Goal: Check status

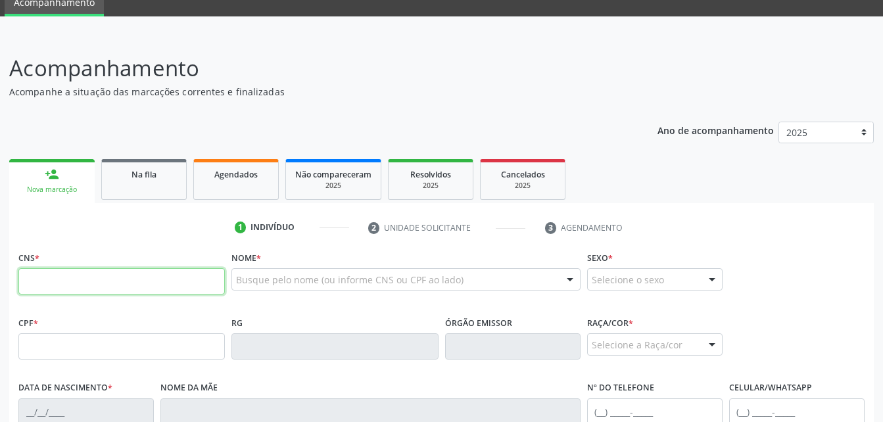
scroll to position [132, 0]
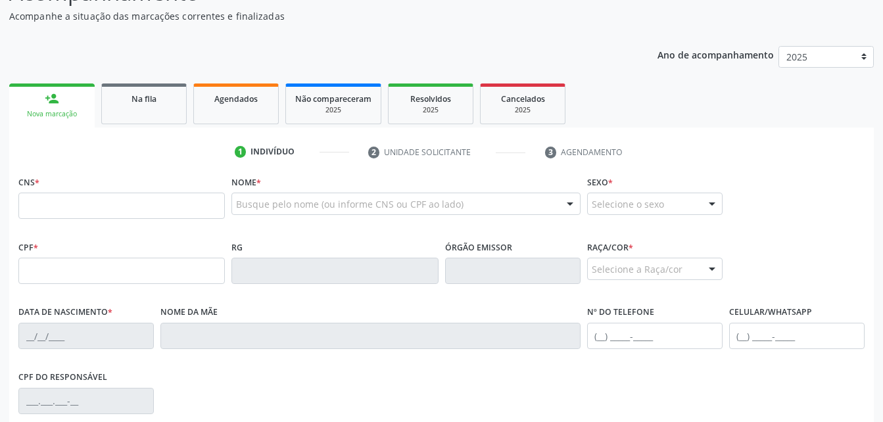
click at [277, 116] on link "Agendados" at bounding box center [236, 104] width 86 height 41
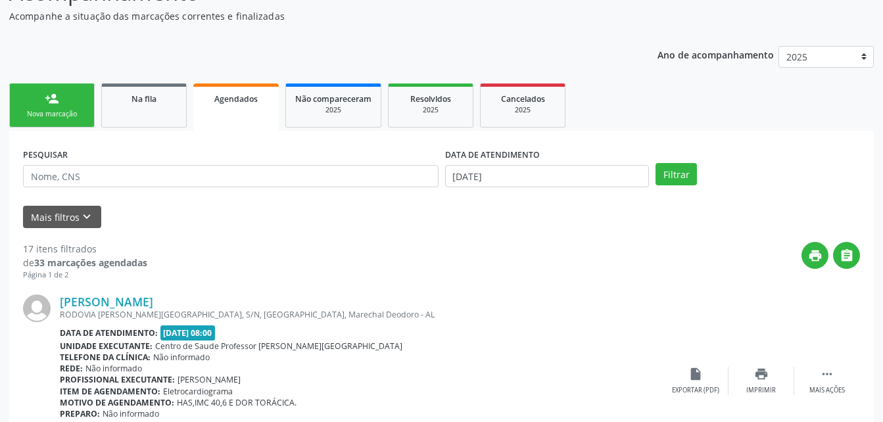
scroll to position [0, 0]
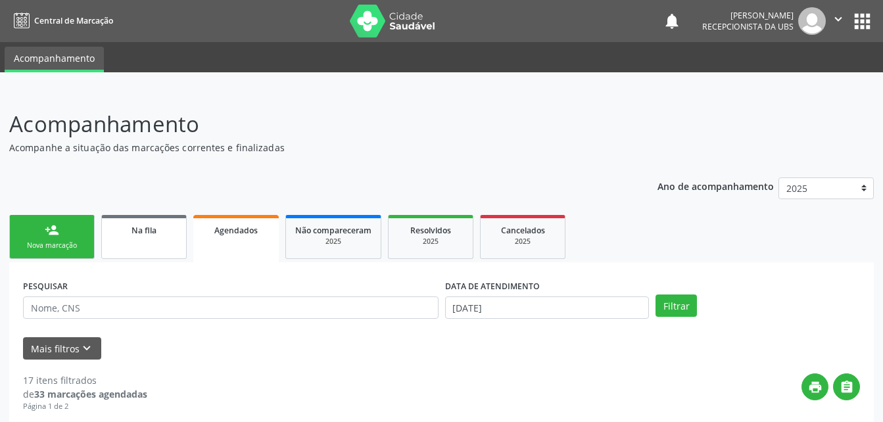
click at [168, 242] on link "Na fila" at bounding box center [144, 237] width 86 height 44
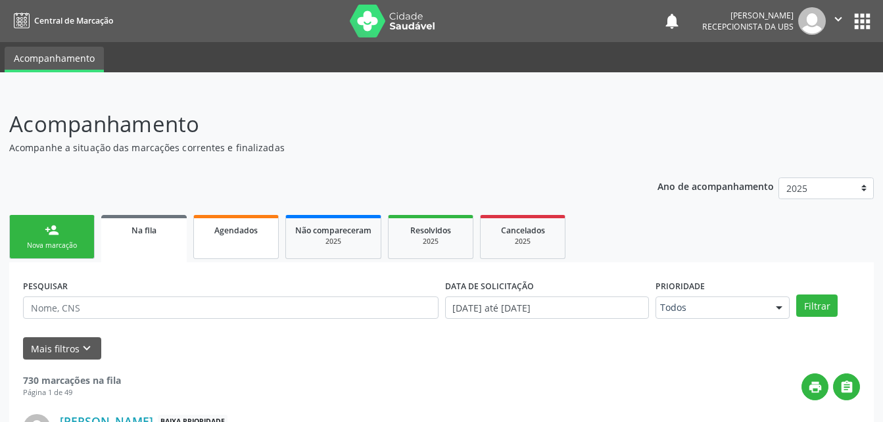
click at [250, 228] on span "Agendados" at bounding box center [235, 230] width 43 height 11
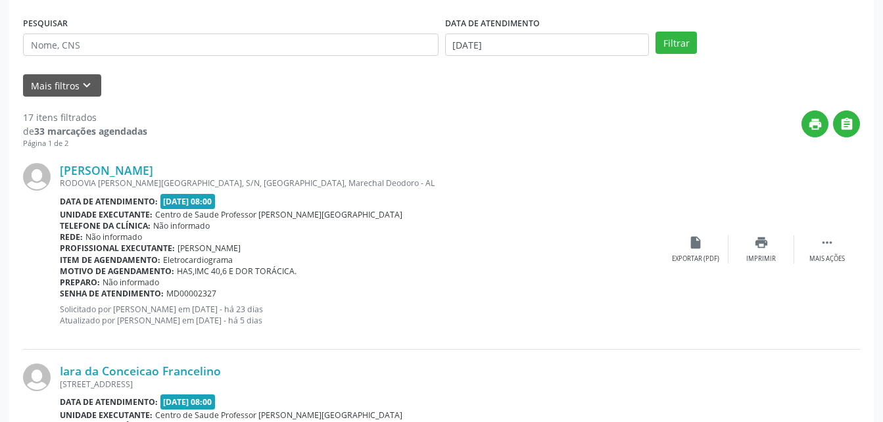
scroll to position [197, 0]
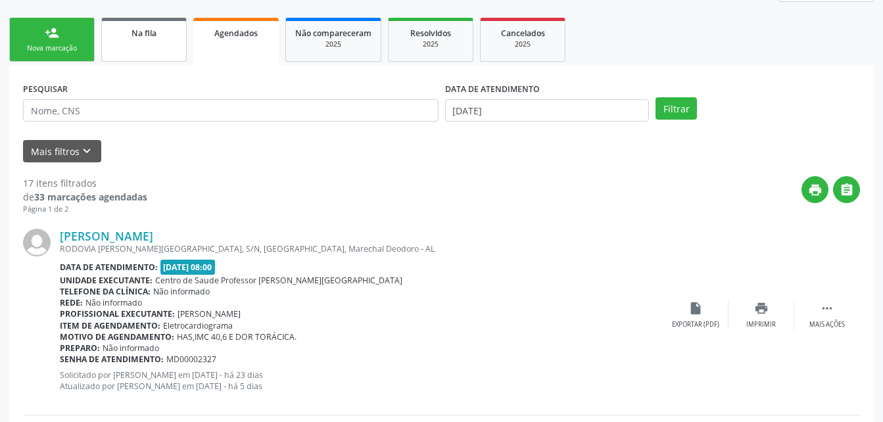
click at [144, 57] on link "Na fila" at bounding box center [144, 40] width 86 height 44
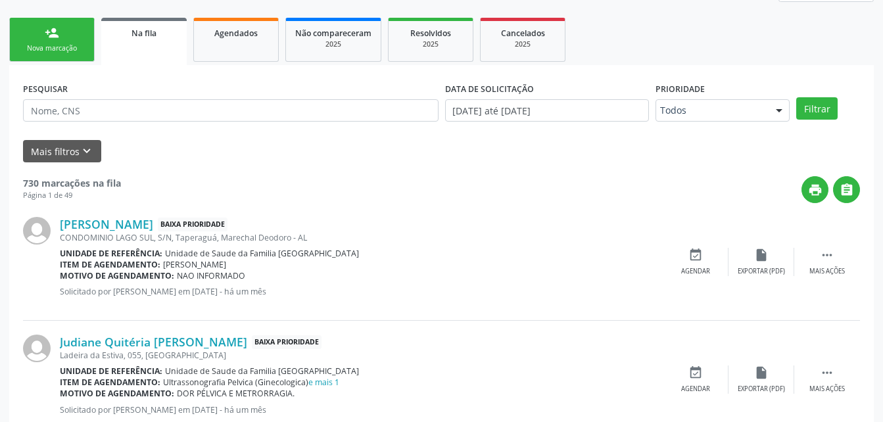
click at [87, 28] on link "person_add Nova marcação" at bounding box center [52, 40] width 86 height 44
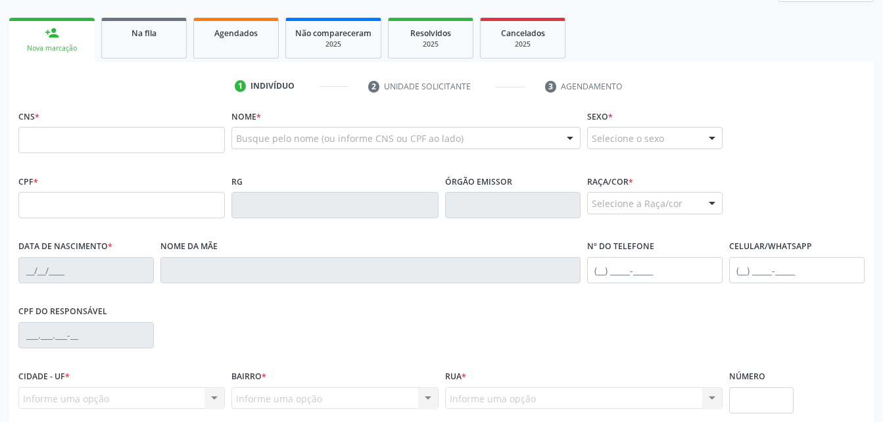
drag, startPoint x: 145, startPoint y: 43, endPoint x: 208, endPoint y: 1, distance: 75.4
click at [146, 43] on link "Na fila" at bounding box center [144, 38] width 86 height 41
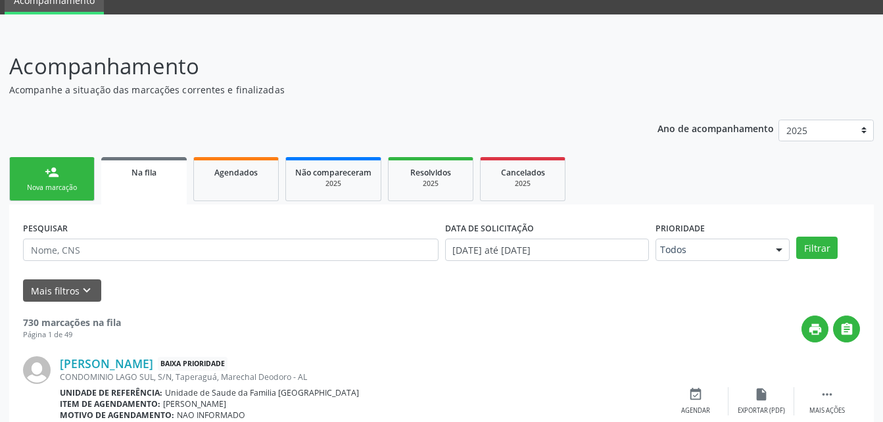
scroll to position [0, 0]
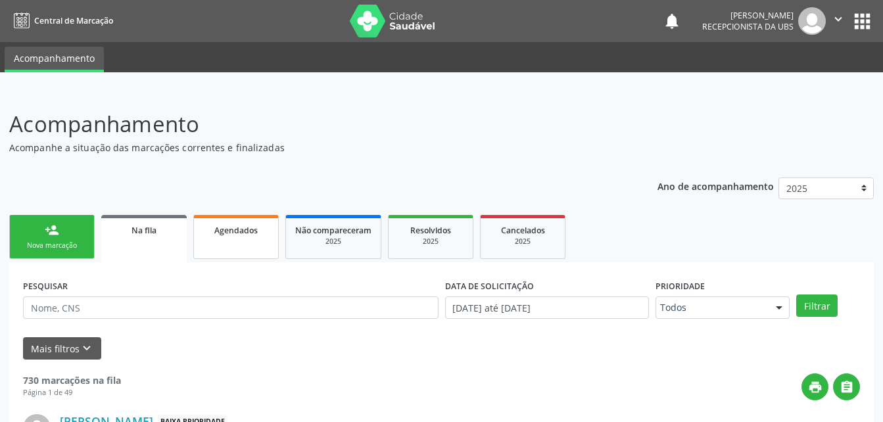
drag, startPoint x: 237, startPoint y: 242, endPoint x: 304, endPoint y: 253, distance: 68.0
click at [237, 242] on link "Agendados" at bounding box center [236, 237] width 86 height 44
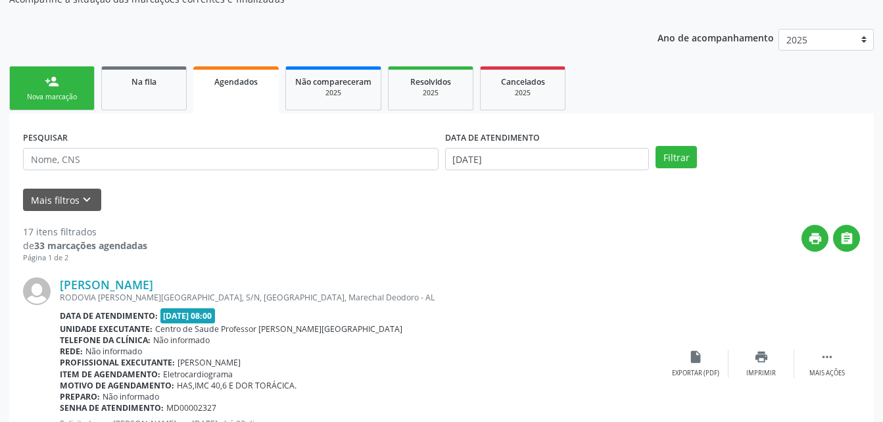
scroll to position [176, 0]
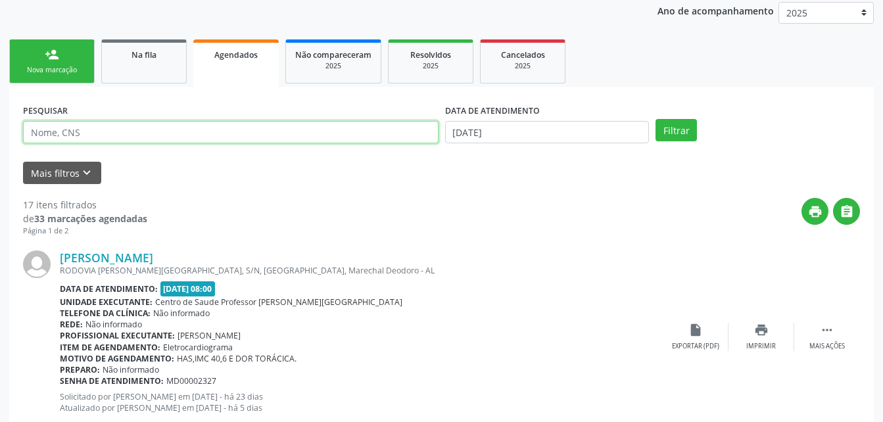
click at [76, 136] on input "text" at bounding box center [231, 132] width 416 height 22
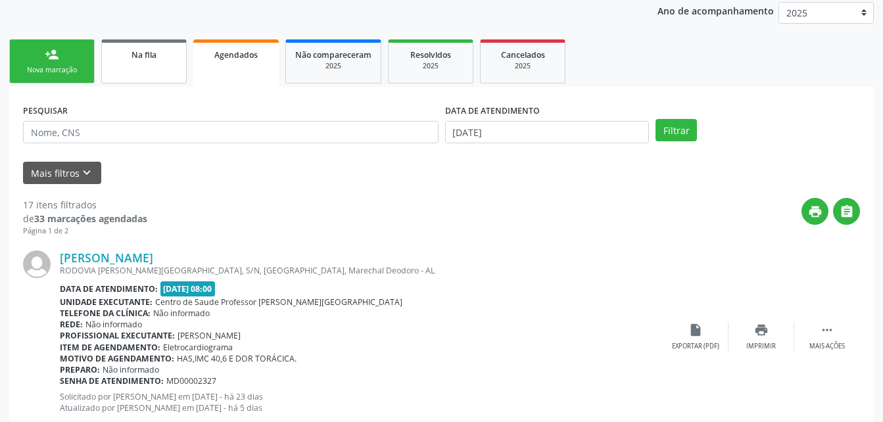
click at [159, 78] on link "Na fila" at bounding box center [144, 61] width 86 height 44
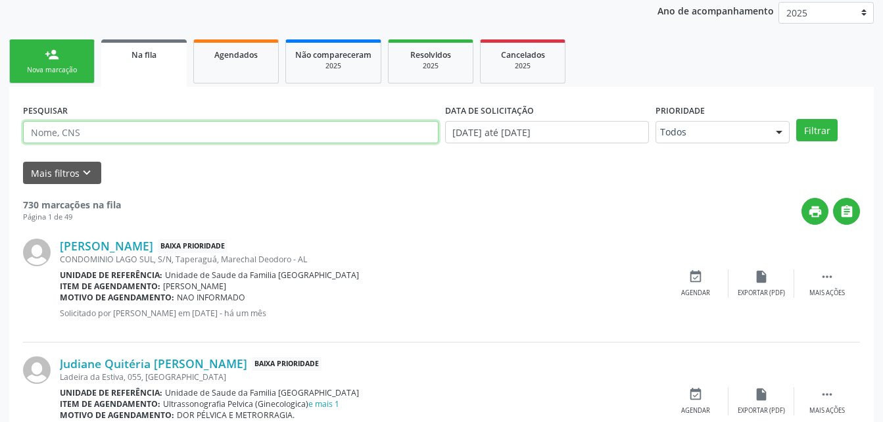
click at [109, 132] on input "text" at bounding box center [231, 132] width 416 height 22
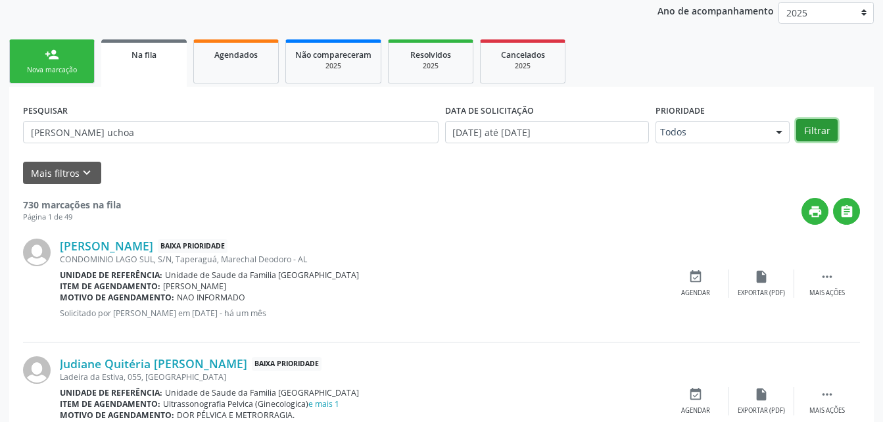
click at [831, 132] on button "Filtrar" at bounding box center [817, 130] width 41 height 22
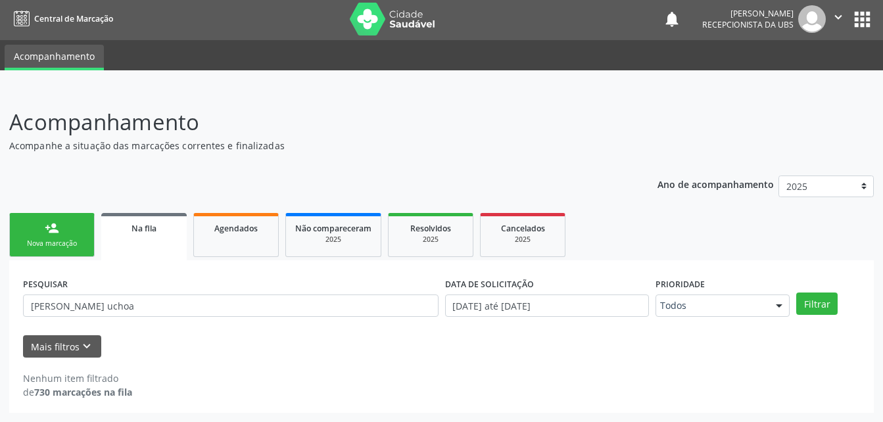
scroll to position [2, 0]
click at [70, 305] on input "[PERSON_NAME] uchoa" at bounding box center [231, 306] width 416 height 22
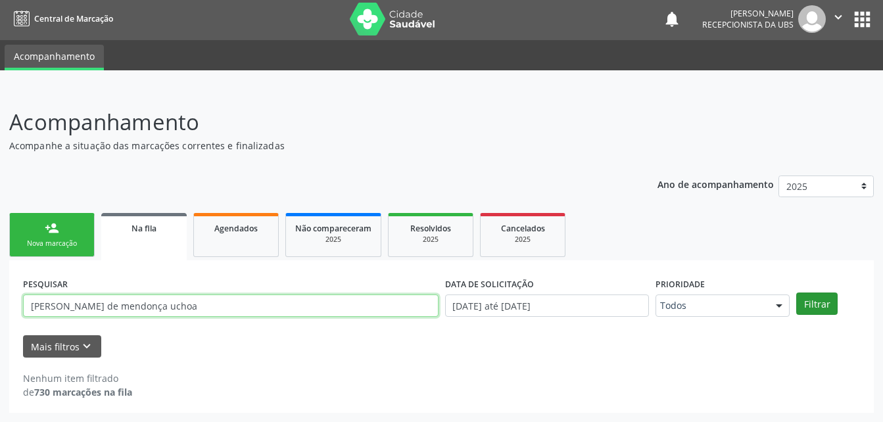
type input "[PERSON_NAME] de mendonça uchoa"
click at [831, 307] on button "Filtrar" at bounding box center [817, 304] width 41 height 22
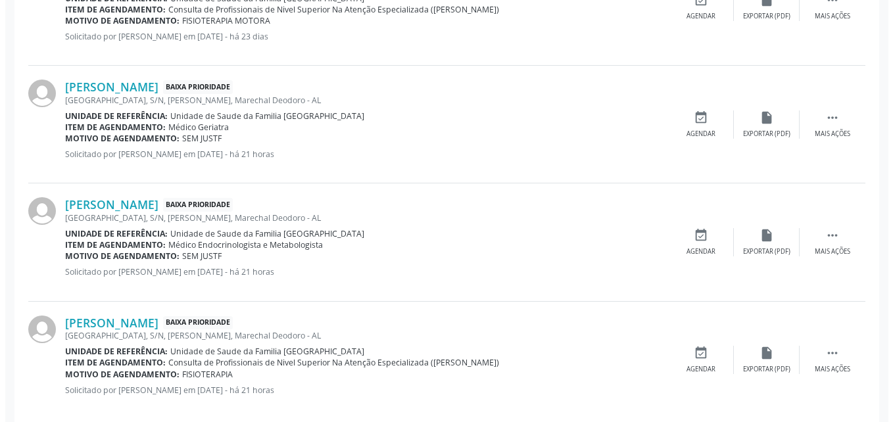
scroll to position [484, 0]
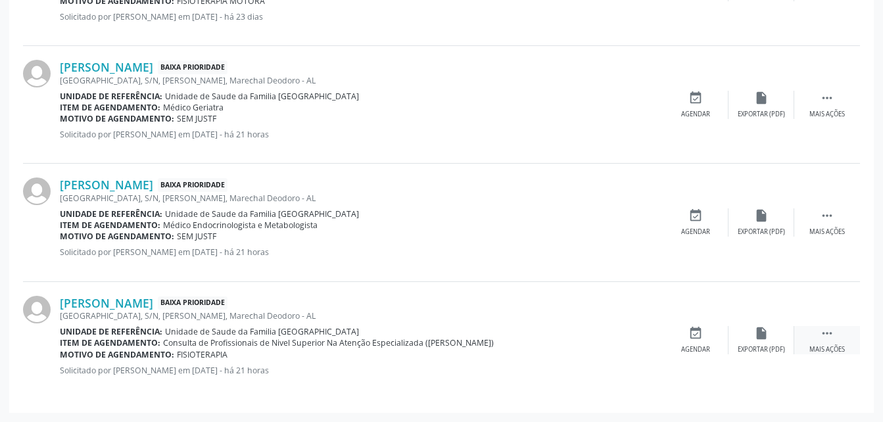
click at [826, 330] on icon "" at bounding box center [827, 333] width 14 height 14
click at [695, 331] on icon "cancel" at bounding box center [696, 333] width 14 height 14
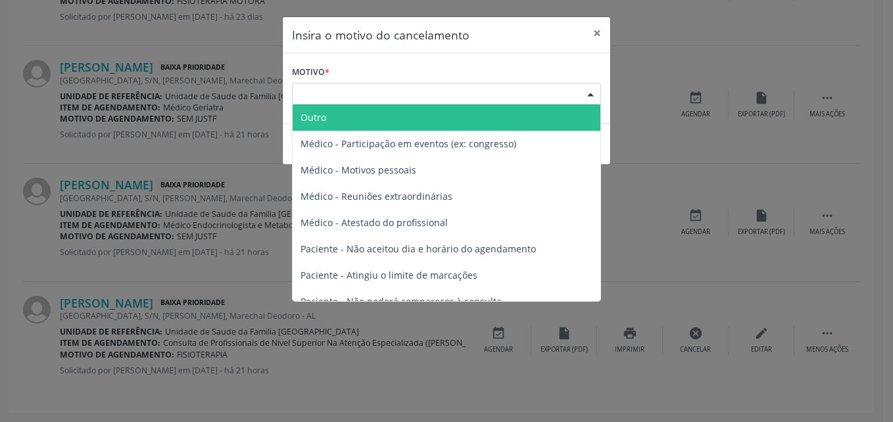
click at [491, 83] on div "Escolha o motivo" at bounding box center [446, 94] width 309 height 22
click at [466, 119] on span "Outro" at bounding box center [447, 118] width 308 height 26
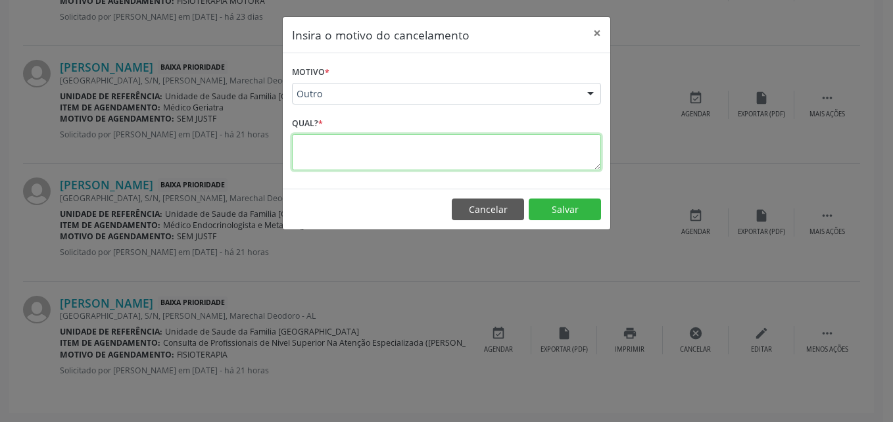
click at [458, 158] on textarea at bounding box center [446, 152] width 309 height 36
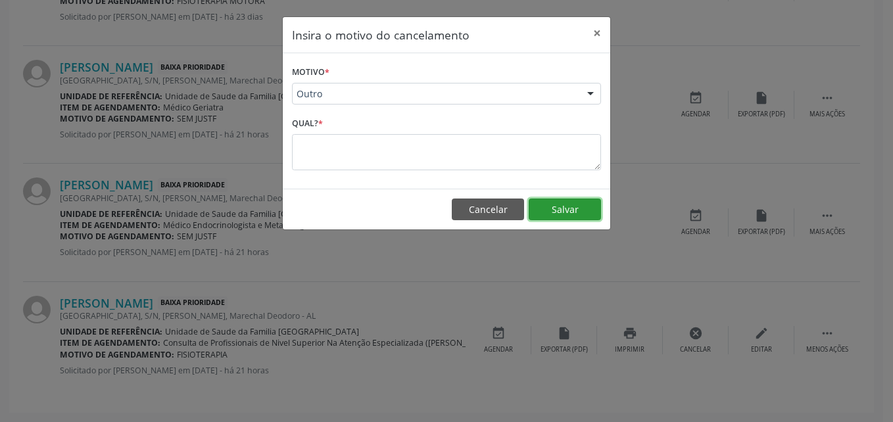
click at [538, 206] on button "Salvar" at bounding box center [565, 210] width 72 height 22
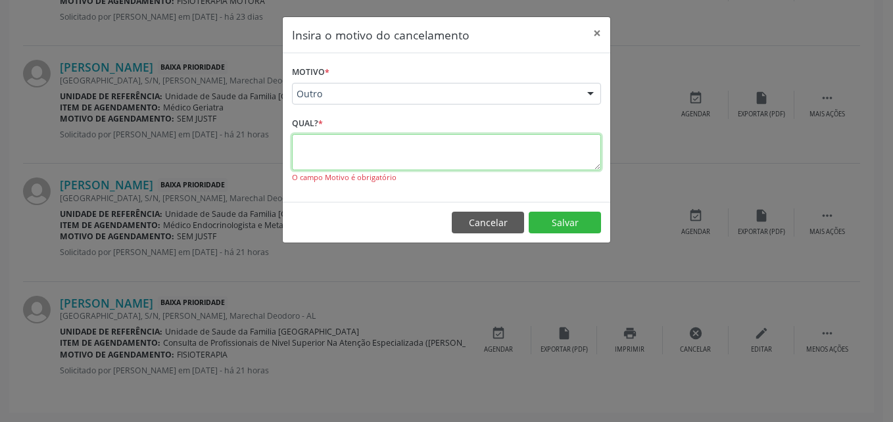
click at [490, 162] on textarea at bounding box center [446, 152] width 309 height 36
type textarea "ja tem solicitaçao"
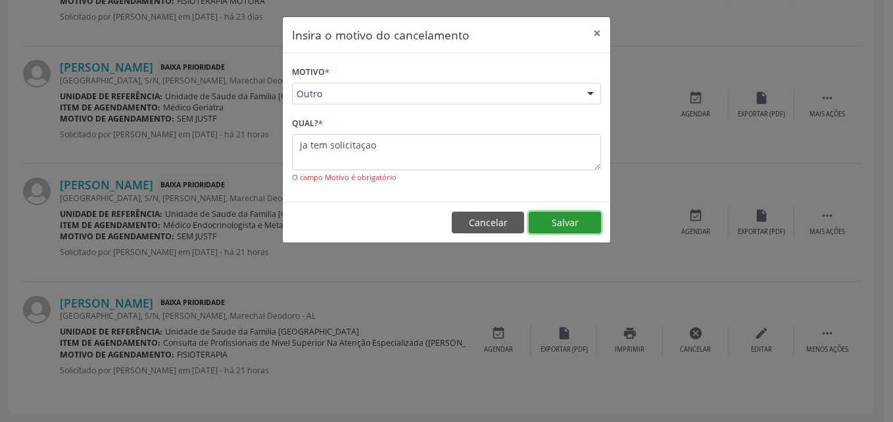
click at [594, 220] on button "Salvar" at bounding box center [565, 223] width 72 height 22
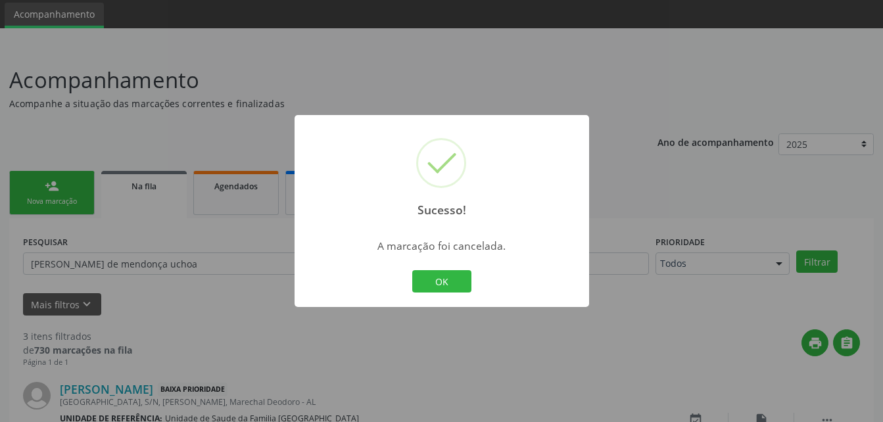
scroll to position [366, 0]
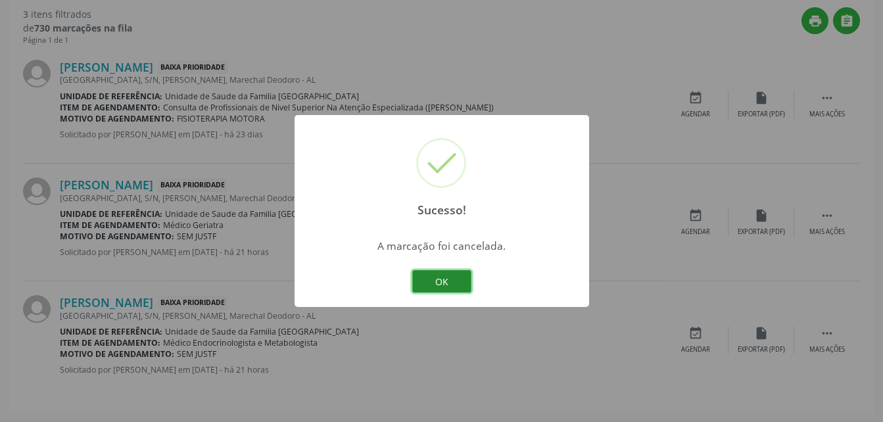
click at [459, 281] on button "OK" at bounding box center [441, 281] width 59 height 22
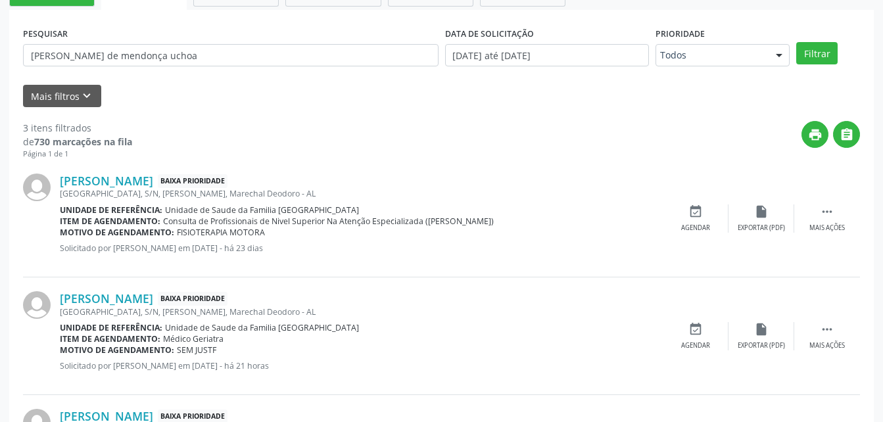
scroll to position [235, 0]
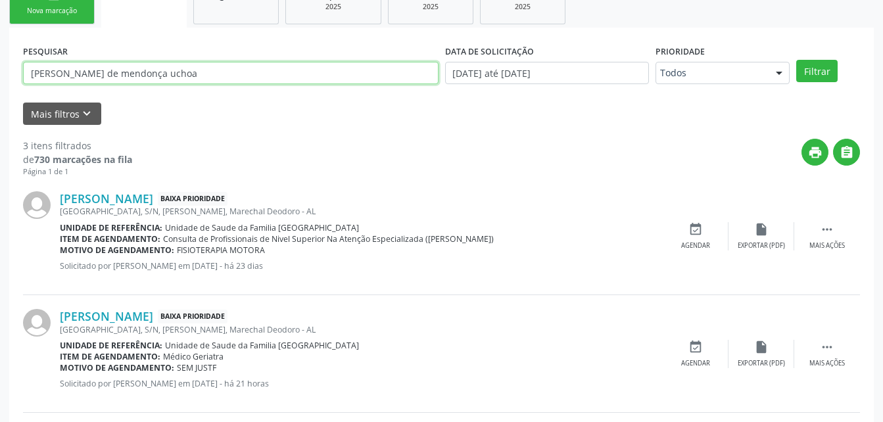
click at [392, 64] on input "[PERSON_NAME] de mendonça uchoa" at bounding box center [231, 73] width 416 height 22
type input "g"
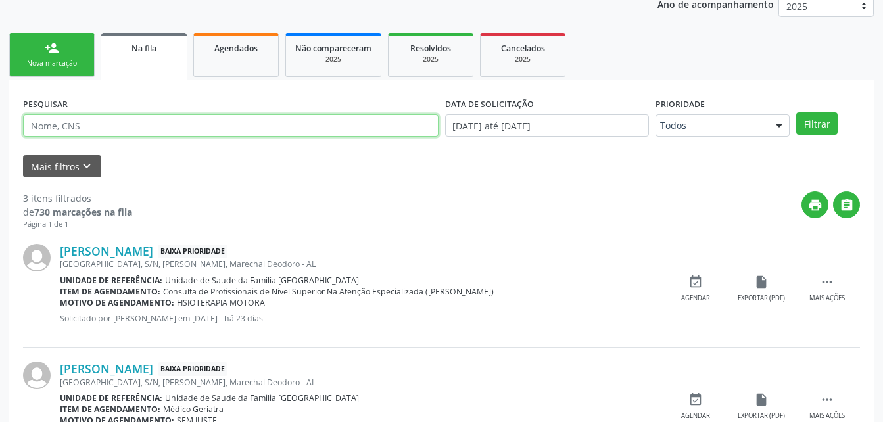
scroll to position [103, 0]
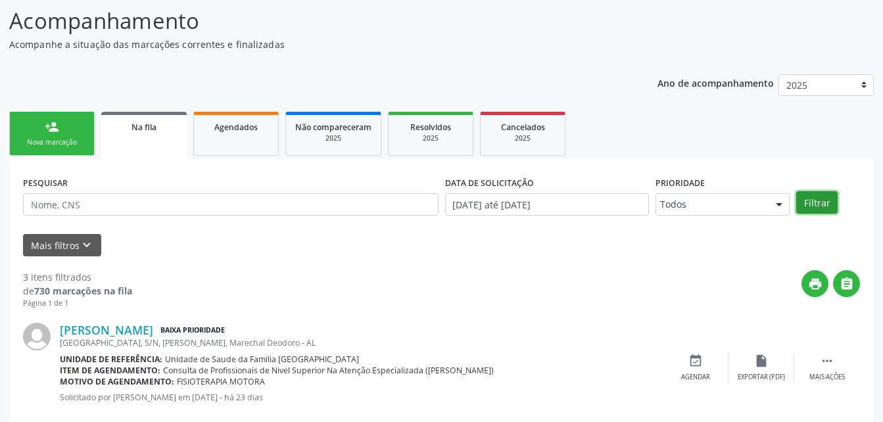
click at [803, 194] on button "Filtrar" at bounding box center [817, 202] width 41 height 22
click at [249, 143] on link "Agendados" at bounding box center [236, 134] width 86 height 44
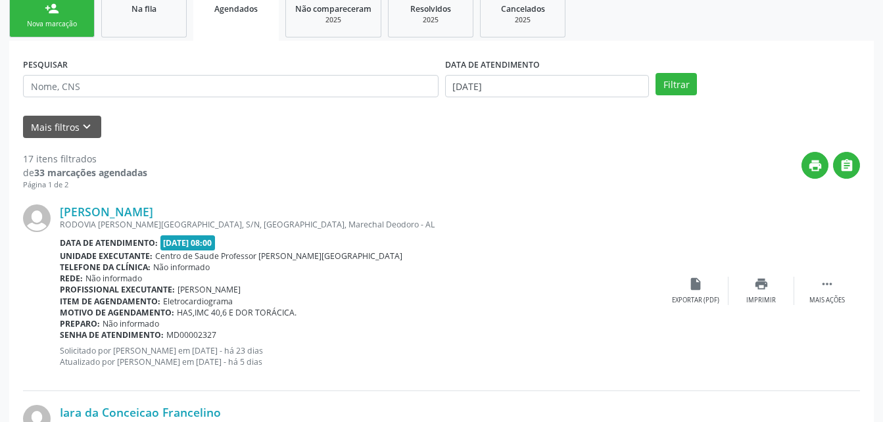
scroll to position [366, 0]
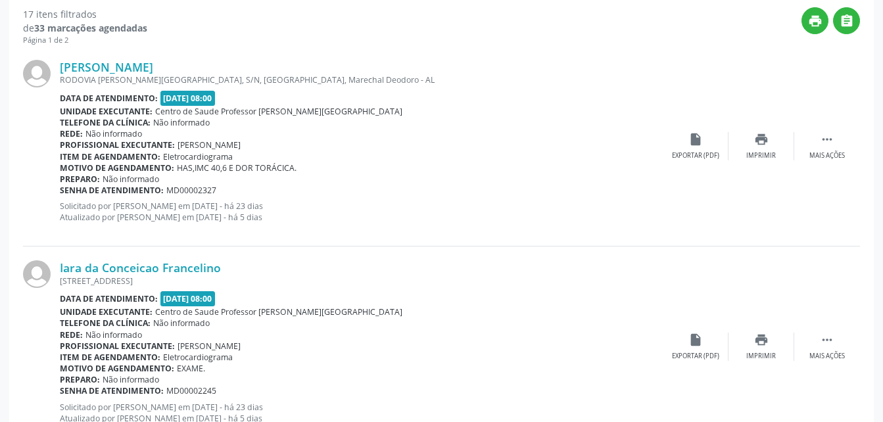
click at [241, 145] on span "[PERSON_NAME]" at bounding box center [209, 144] width 63 height 11
click at [766, 55] on div "[PERSON_NAME] RODOVIA [PERSON_NAME][GEOGRAPHIC_DATA], S/N, [GEOGRAPHIC_DATA], […" at bounding box center [441, 146] width 837 height 201
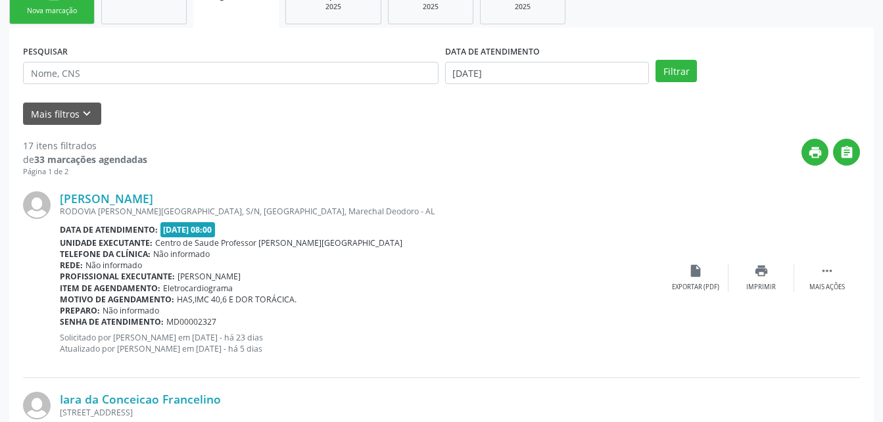
scroll to position [37, 0]
